Goal: Navigation & Orientation: Find specific page/section

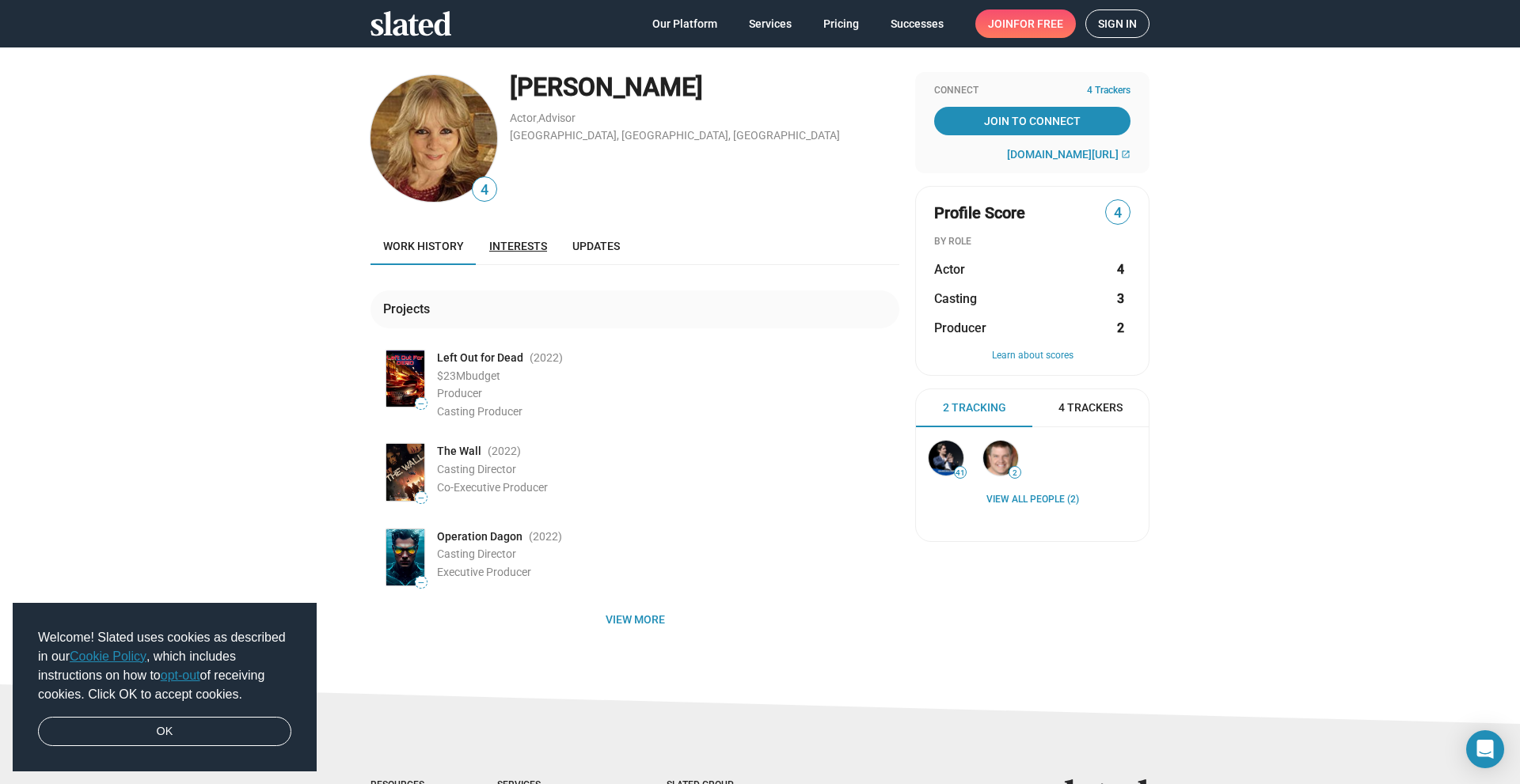
click at [501, 251] on span "Interests" at bounding box center [518, 247] width 57 height 13
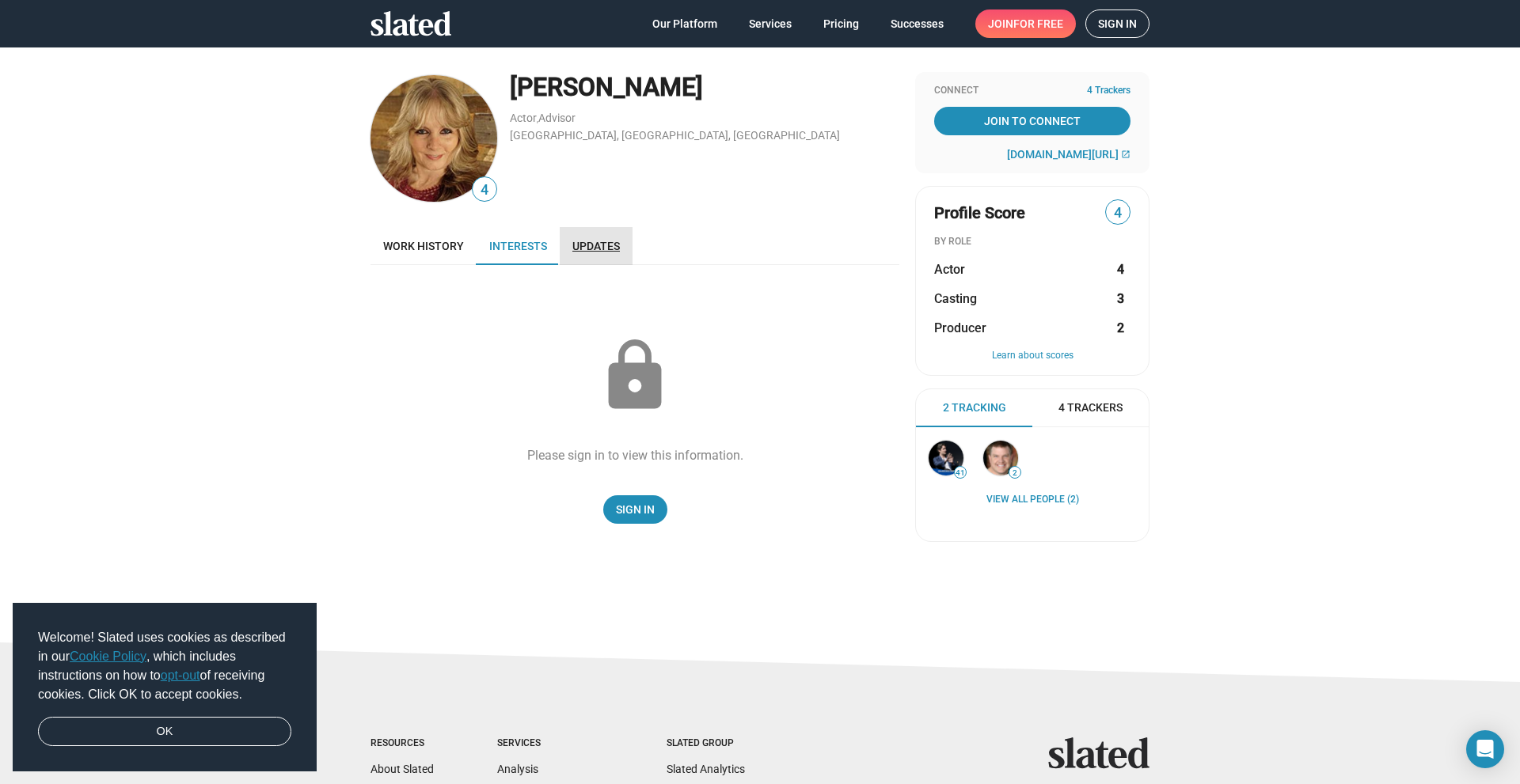
click at [583, 255] on link "Updates" at bounding box center [596, 246] width 73 height 38
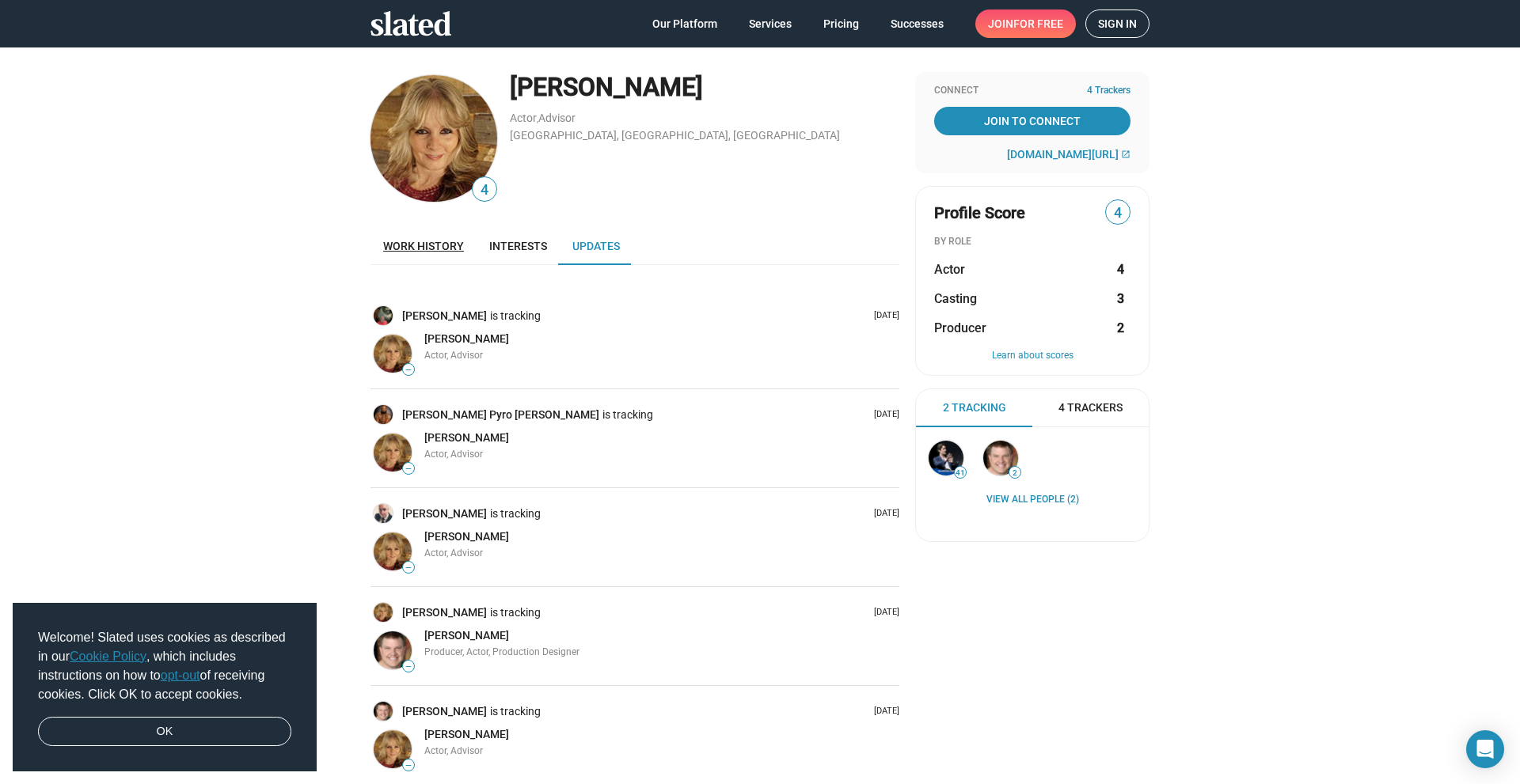
click at [428, 247] on span "Work history" at bounding box center [423, 247] width 81 height 13
